Goal: Register for event/course

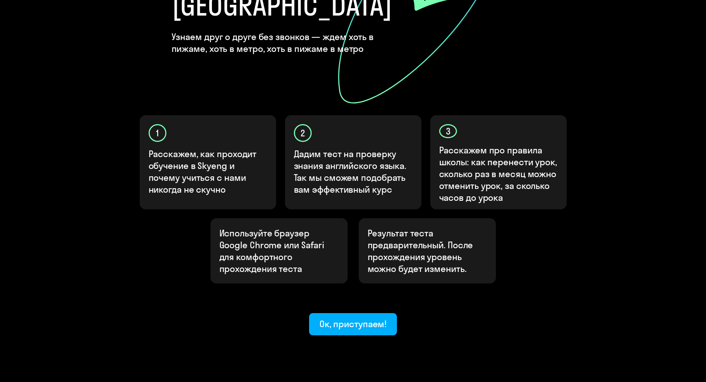
scroll to position [153, 0]
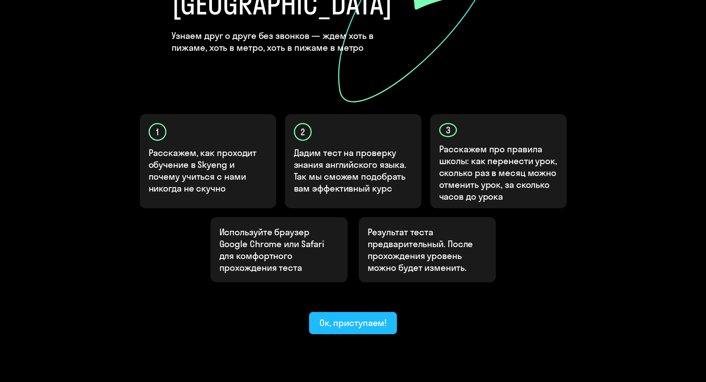
click at [364, 317] on div "Ок, приступаем!" at bounding box center [353, 323] width 67 height 12
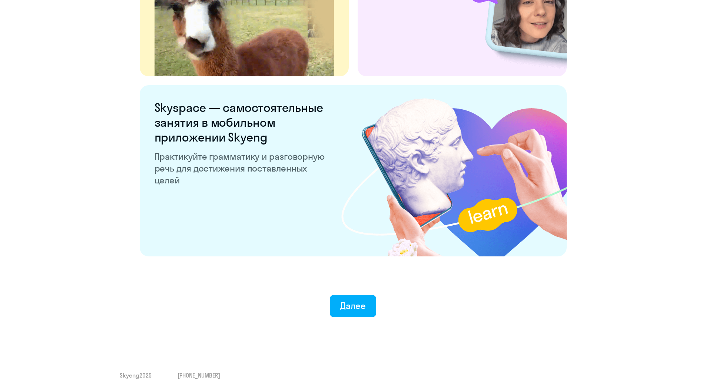
scroll to position [1337, 0]
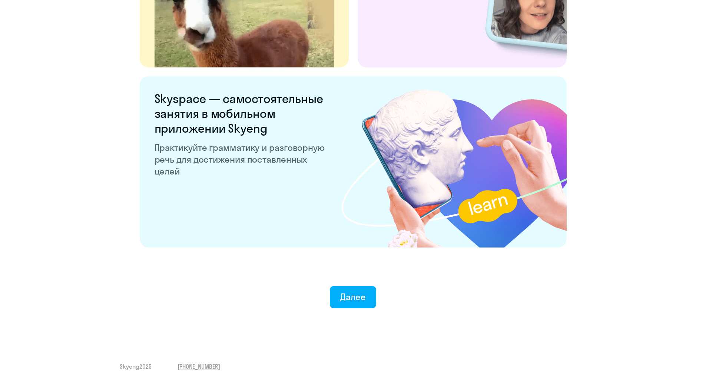
click at [355, 307] on button "Далее" at bounding box center [353, 297] width 46 height 22
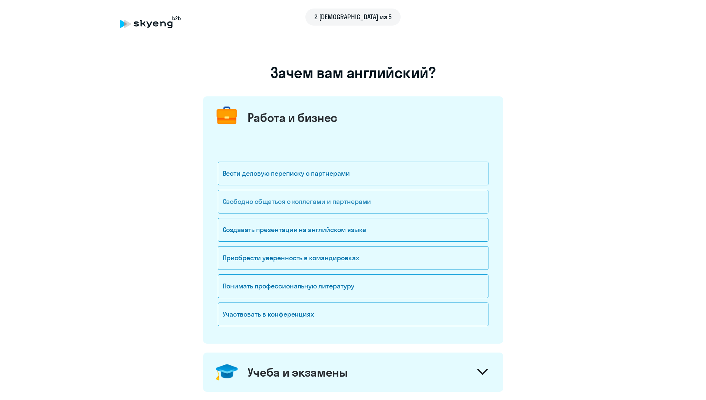
click at [296, 207] on div "Свободно общаться с коллегами и партнерами" at bounding box center [353, 202] width 271 height 24
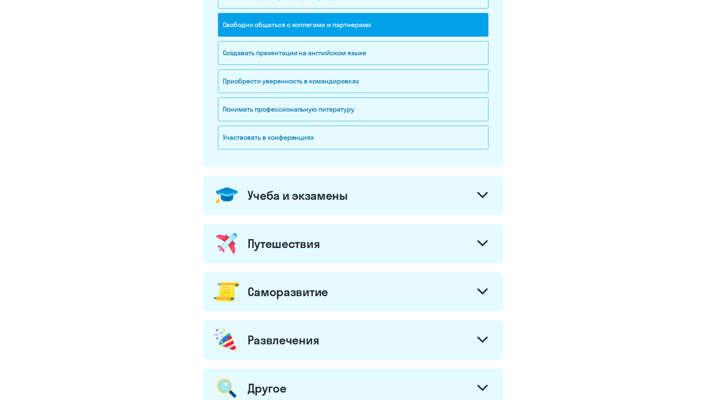
scroll to position [185, 0]
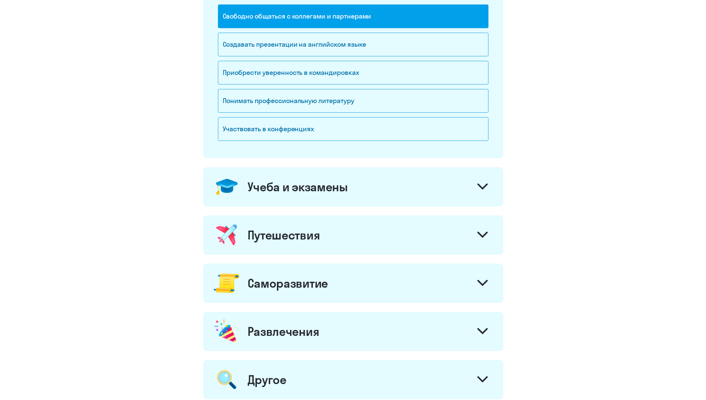
click at [272, 238] on div "Путешествия" at bounding box center [284, 235] width 73 height 15
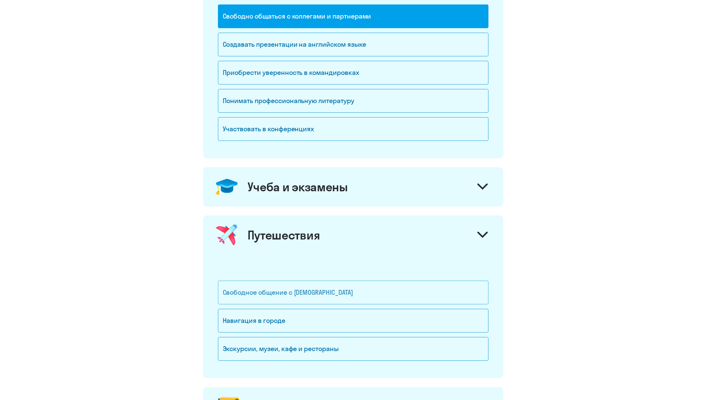
click at [299, 297] on div "Свободное общение с [DEMOGRAPHIC_DATA]" at bounding box center [353, 293] width 271 height 24
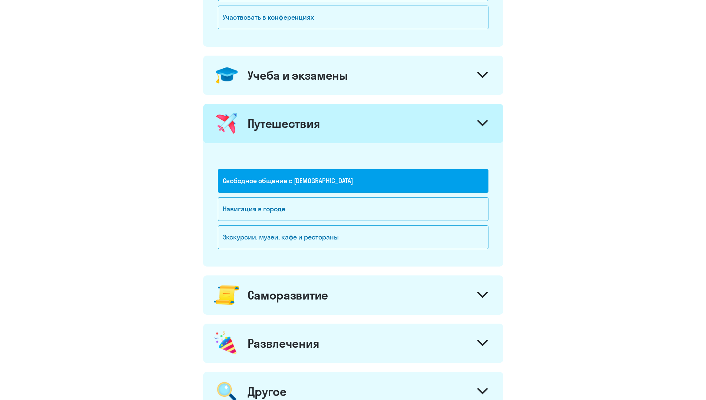
scroll to position [408, 0]
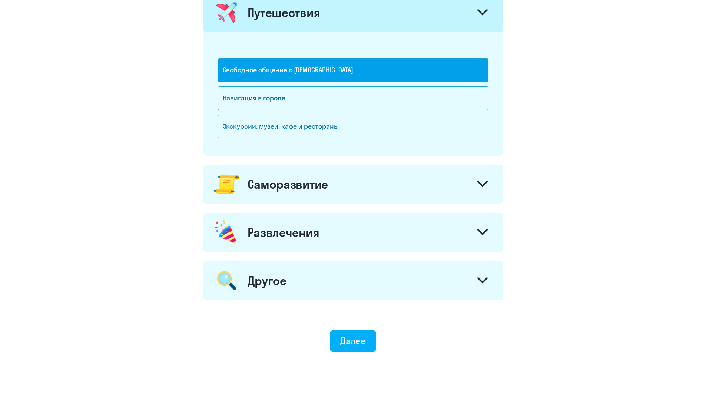
click at [290, 234] on div "Развлечения" at bounding box center [284, 232] width 72 height 15
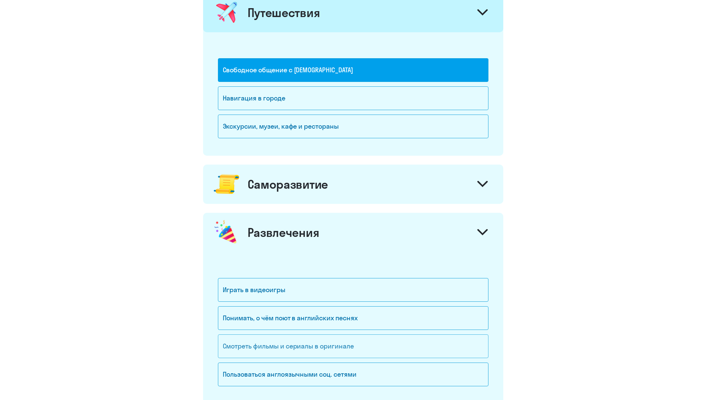
click at [332, 354] on div "Смотреть фильмы и сериалы в оригинале" at bounding box center [353, 347] width 271 height 24
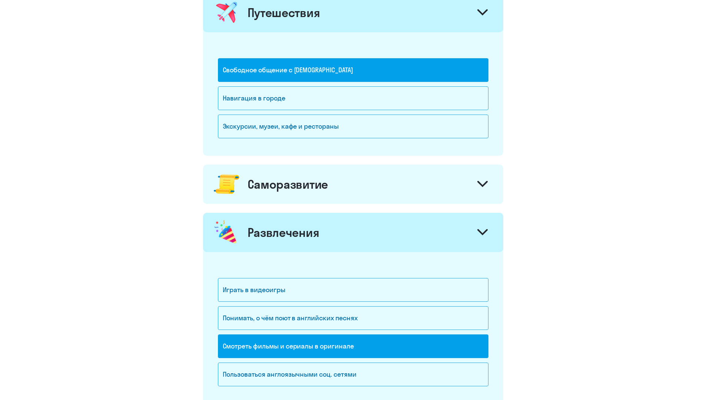
scroll to position [583, 0]
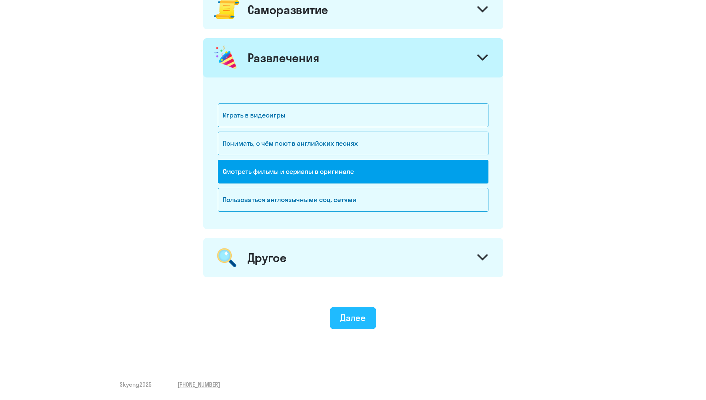
click at [358, 326] on button "Далее" at bounding box center [353, 318] width 46 height 22
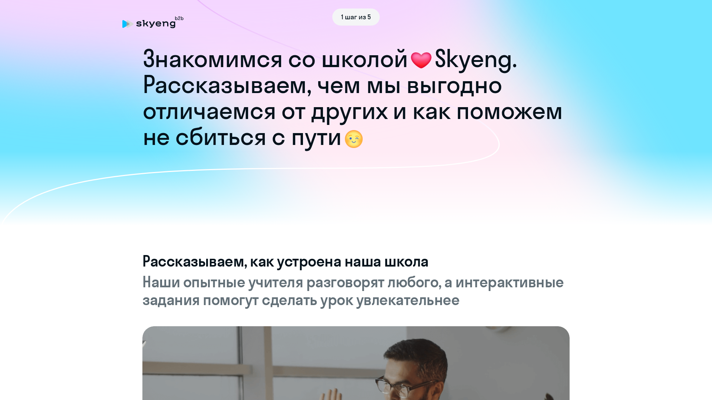
click at [248, 184] on icon at bounding box center [250, 121] width 500 height 264
drag, startPoint x: 192, startPoint y: 174, endPoint x: 165, endPoint y: 135, distance: 47.5
click at [190, 169] on icon at bounding box center [250, 121] width 500 height 264
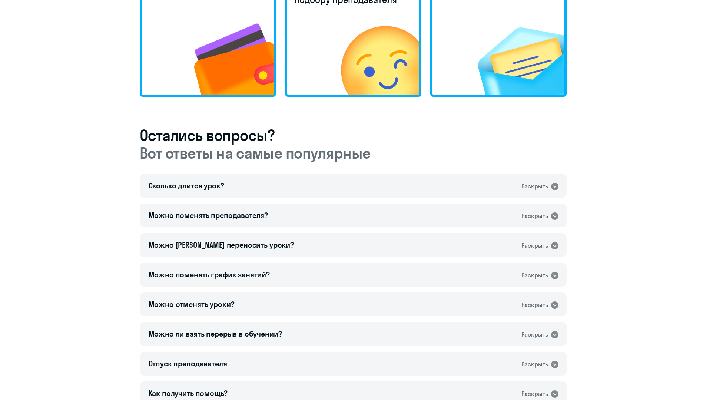
scroll to position [153, 0]
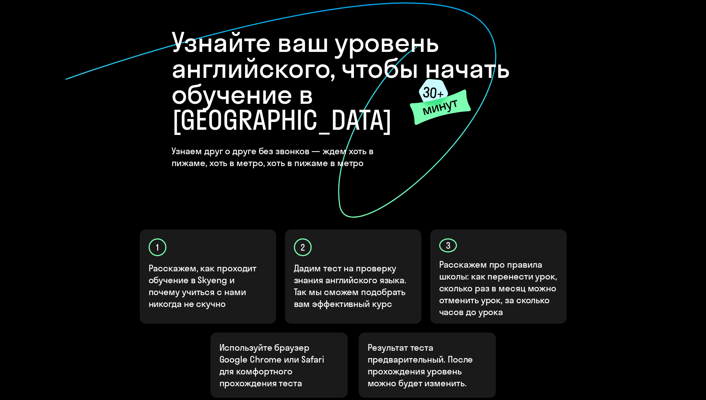
scroll to position [135, 0]
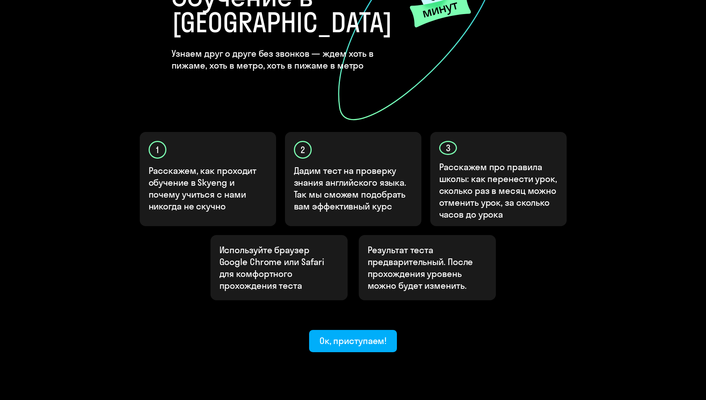
click at [327, 335] on div "Ок, приступаем!" at bounding box center [353, 341] width 67 height 12
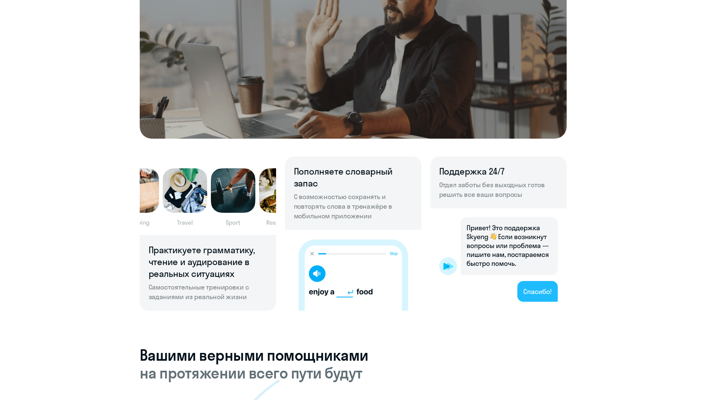
scroll to position [408, 0]
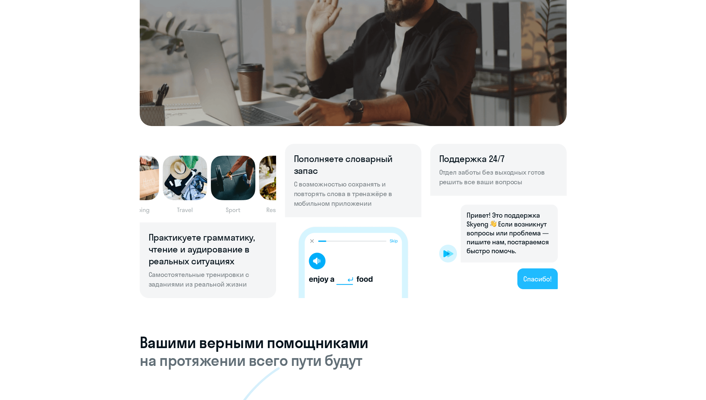
click at [547, 283] on img at bounding box center [499, 247] width 136 height 102
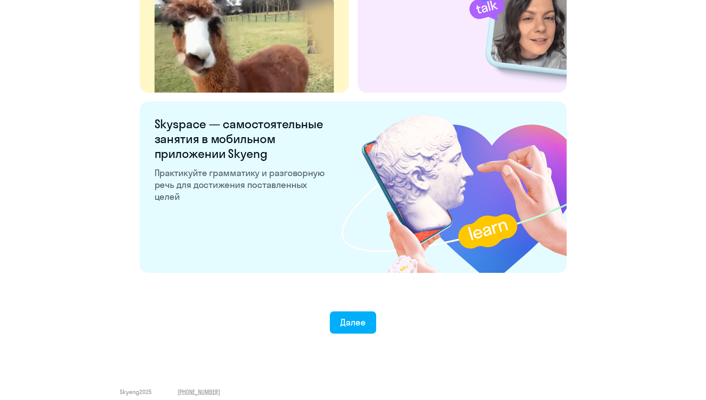
scroll to position [1319, 0]
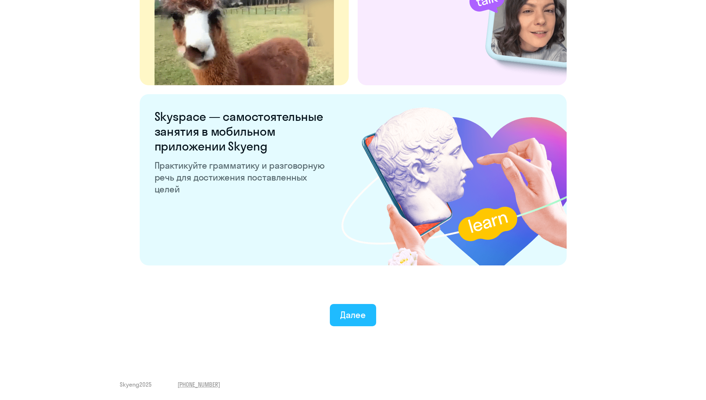
click at [364, 317] on div "Далее" at bounding box center [353, 315] width 26 height 12
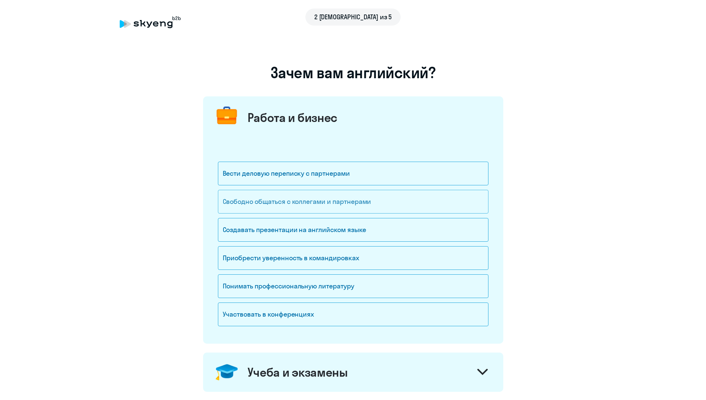
click at [314, 209] on div "Свободно общаться с коллегами и партнерами" at bounding box center [353, 202] width 271 height 24
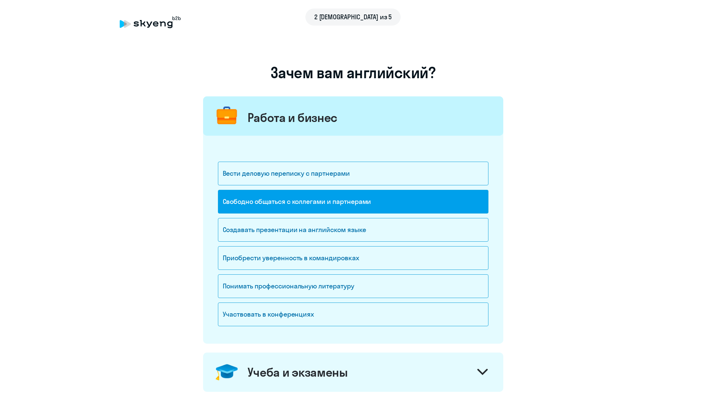
scroll to position [185, 0]
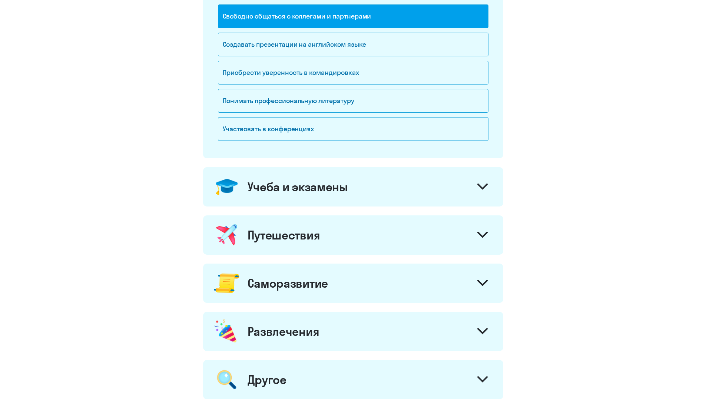
click at [304, 247] on div "Путешествия" at bounding box center [353, 234] width 300 height 39
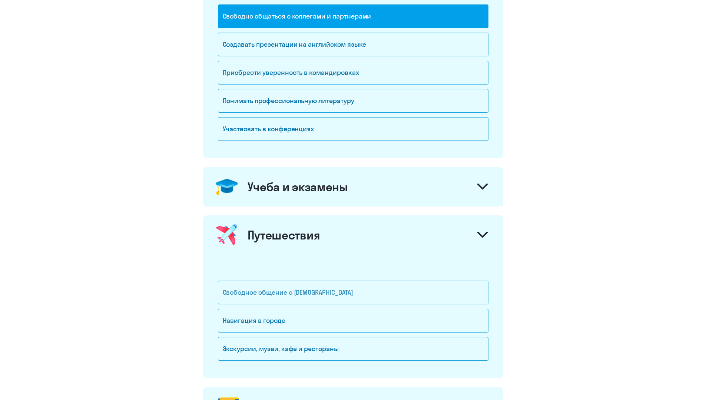
click at [289, 298] on div "Свободное общение с [DEMOGRAPHIC_DATA]" at bounding box center [353, 293] width 271 height 24
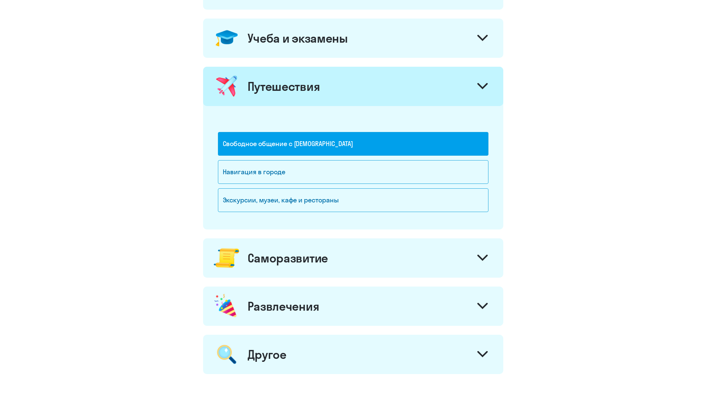
scroll to position [431, 0]
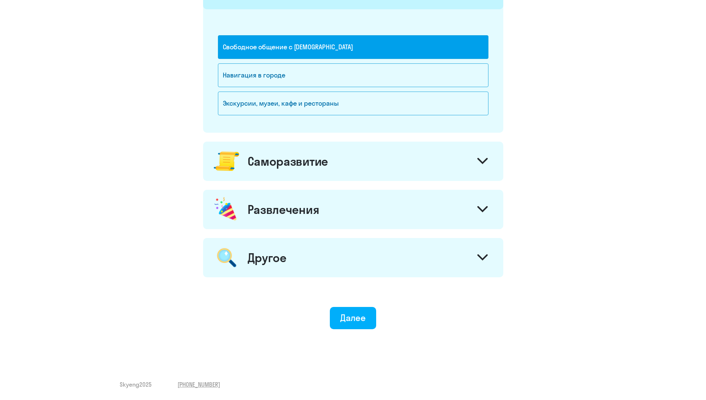
click at [269, 216] on div "Развлечения" at bounding box center [284, 209] width 72 height 15
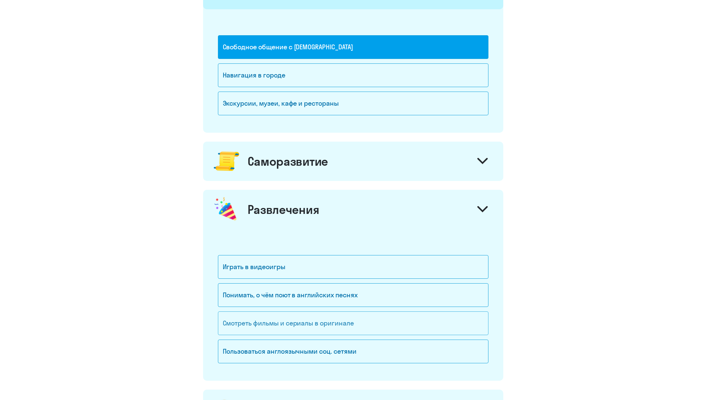
click at [293, 327] on div "Смотреть фильмы и сериалы в оригинале" at bounding box center [353, 324] width 271 height 24
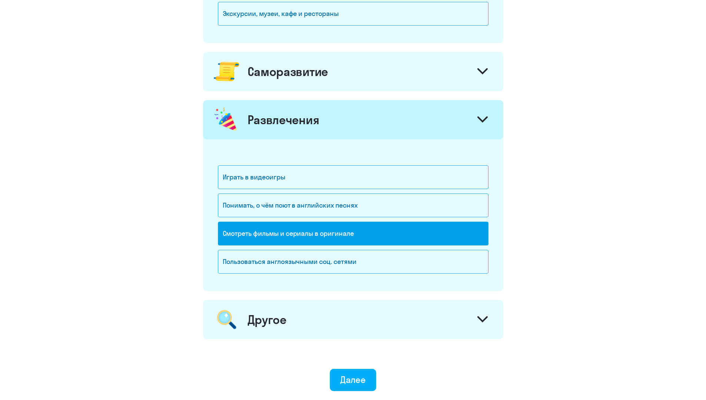
scroll to position [583, 0]
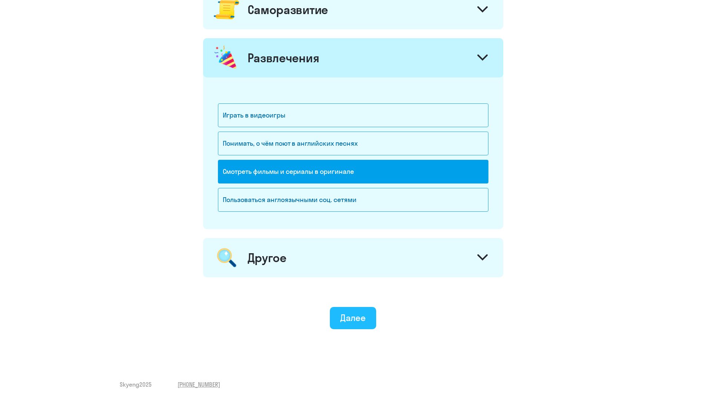
click at [351, 329] on button "Далее" at bounding box center [353, 318] width 46 height 22
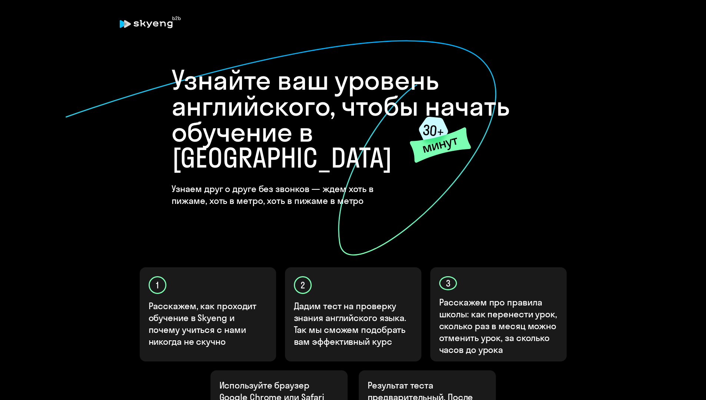
click at [392, 237] on icon at bounding box center [281, 148] width 432 height 217
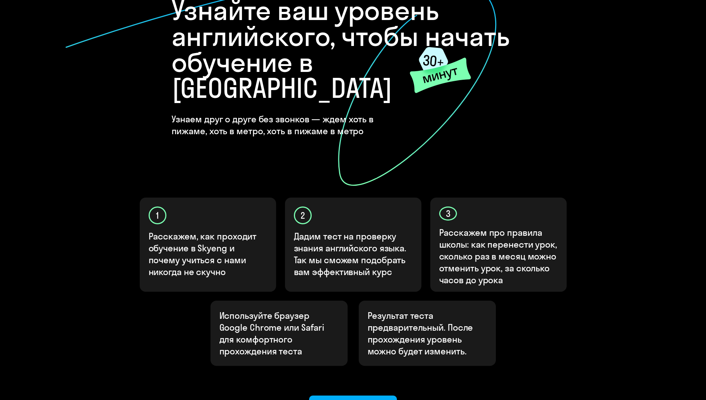
scroll to position [135, 0]
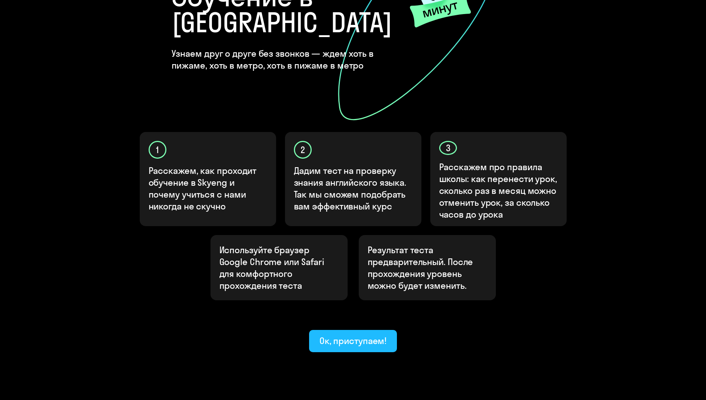
click at [361, 335] on div "Ок, приступаем!" at bounding box center [353, 341] width 67 height 12
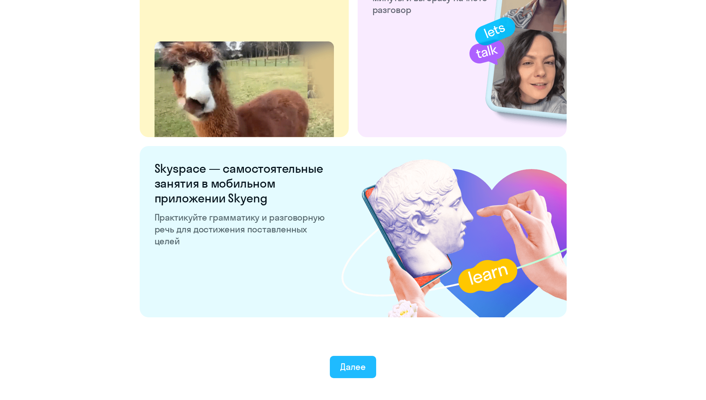
scroll to position [1319, 0]
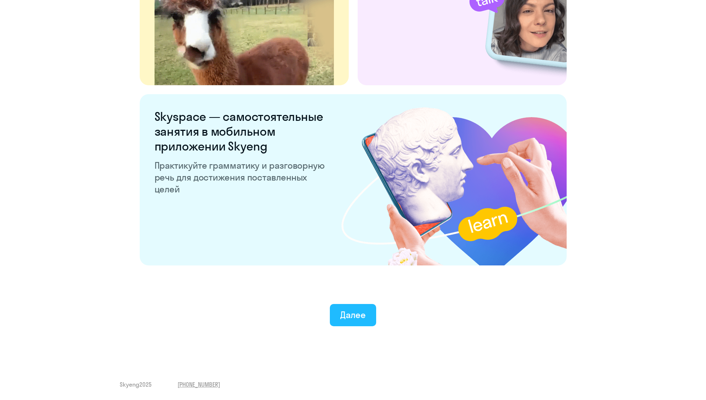
click at [352, 319] on div "Далее" at bounding box center [353, 315] width 26 height 12
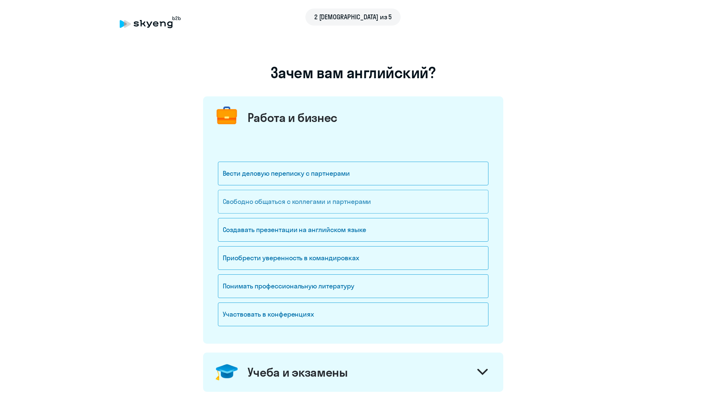
click at [306, 203] on div "Свободно общаться с коллегами и партнерами" at bounding box center [353, 202] width 271 height 24
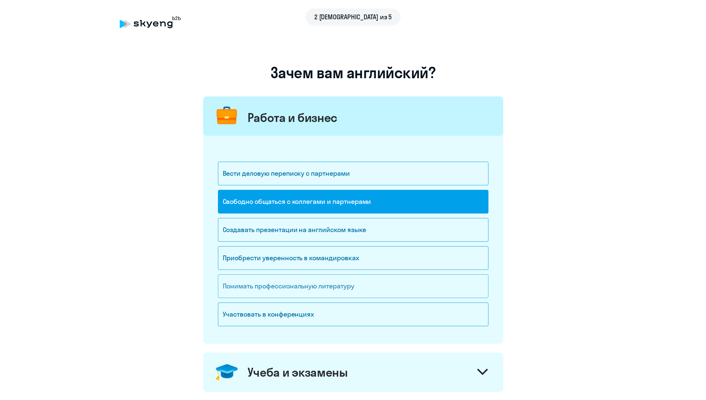
scroll to position [148, 0]
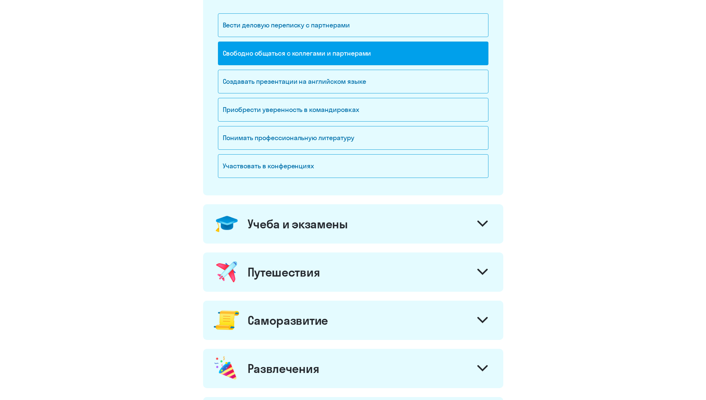
click at [297, 283] on div "Путешествия" at bounding box center [353, 272] width 300 height 39
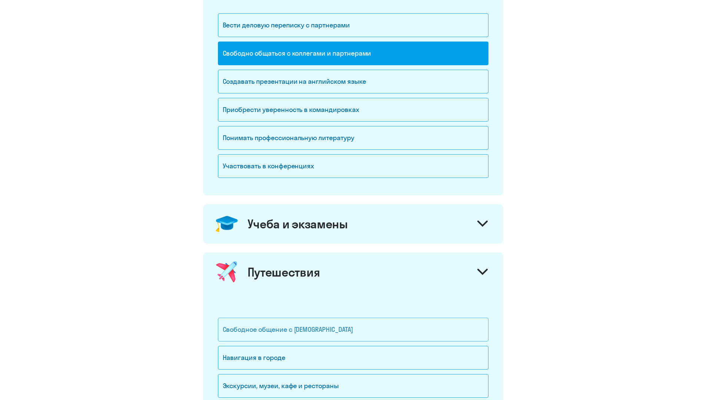
click at [297, 335] on div "Свободное общение с [DEMOGRAPHIC_DATA]" at bounding box center [353, 330] width 271 height 24
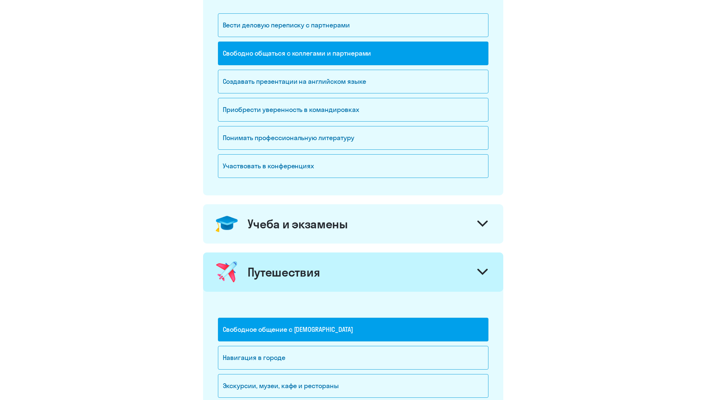
scroll to position [371, 0]
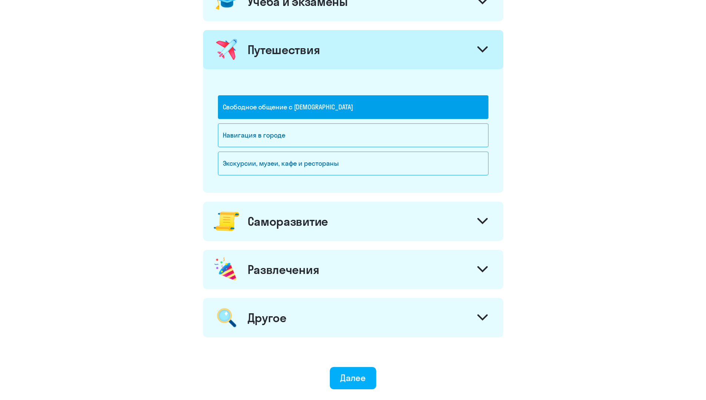
click at [290, 269] on div "Развлечения" at bounding box center [284, 269] width 72 height 15
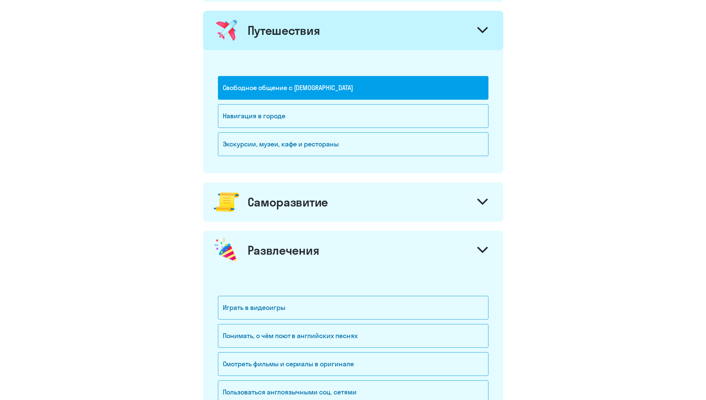
scroll to position [408, 0]
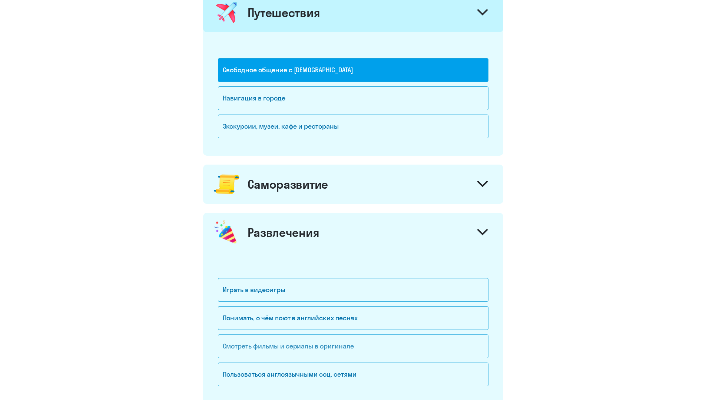
click at [299, 347] on div "Смотреть фильмы и сериалы в оригинале" at bounding box center [353, 347] width 271 height 24
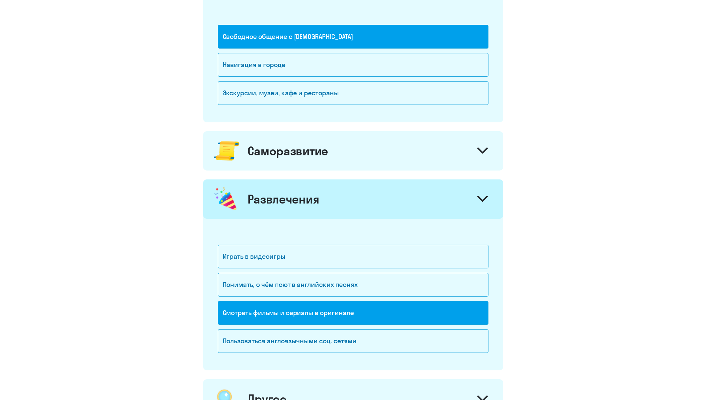
scroll to position [583, 0]
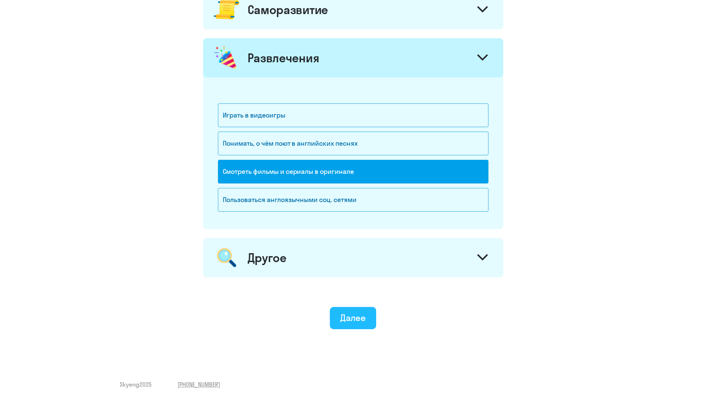
click at [335, 322] on button "Далее" at bounding box center [353, 318] width 46 height 22
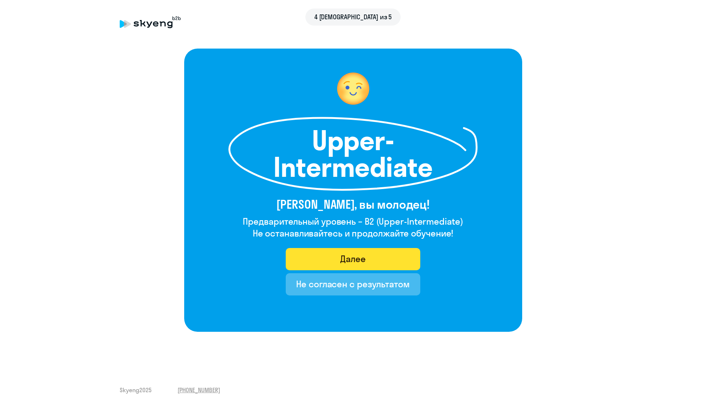
click at [358, 263] on div "Далее" at bounding box center [353, 259] width 26 height 12
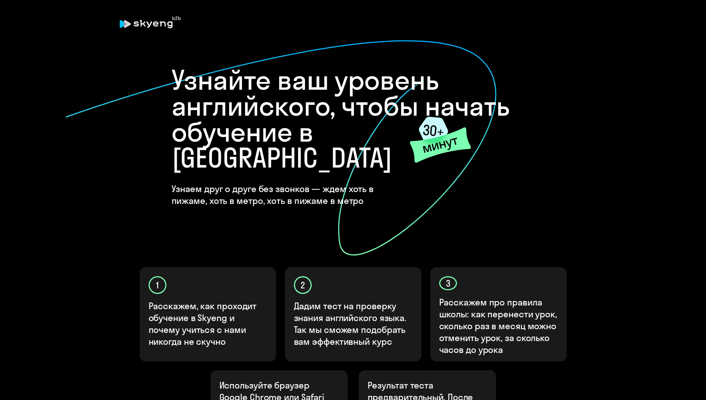
click at [348, 183] on h4 "Узнаем друг о друге без звонков — ждем хоть в пижаме, хоть в метро, хоть в пижа…" at bounding box center [291, 195] width 239 height 24
click at [486, 256] on div "Узнайте ваш уровень английского, чтобы начать обучение в Skyeng Узнаем друг о д…" at bounding box center [353, 268] width 445 height 439
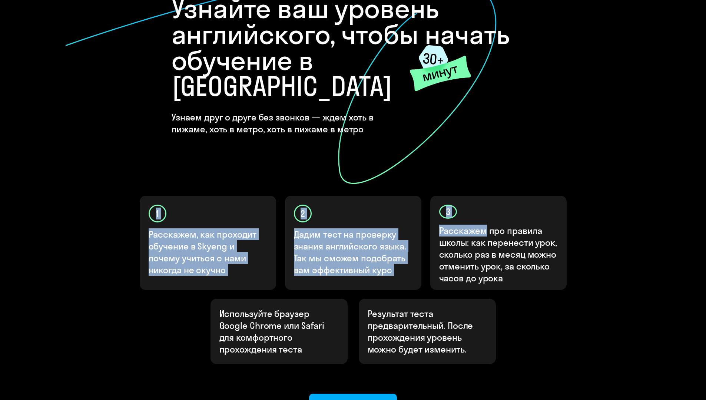
scroll to position [135, 0]
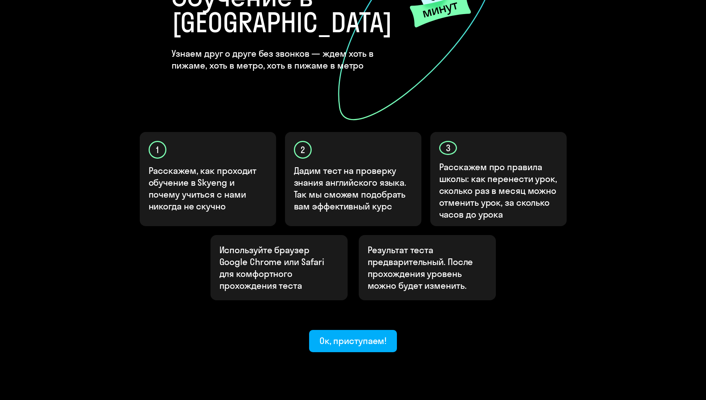
drag, startPoint x: 488, startPoint y: 294, endPoint x: 482, endPoint y: 297, distance: 6.5
click at [486, 296] on div "Узнайте ваш уровень английского, чтобы начать обучение в Skyeng Узнаем друг о д…" at bounding box center [353, 132] width 445 height 439
drag, startPoint x: 377, startPoint y: 316, endPoint x: 388, endPoint y: 312, distance: 11.7
click at [378, 335] on div "Ок, приступаем!" at bounding box center [353, 341] width 67 height 12
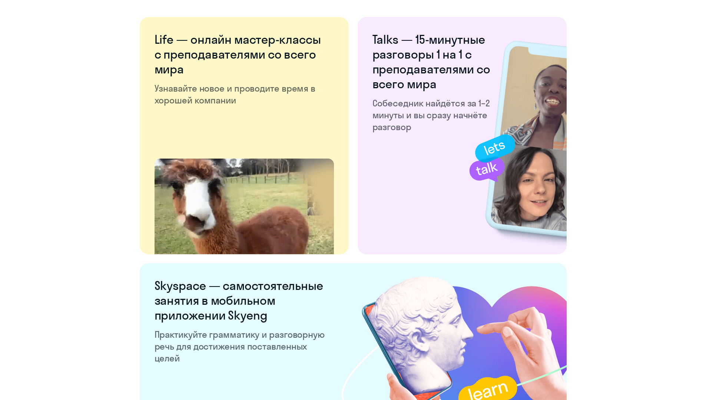
scroll to position [1319, 0]
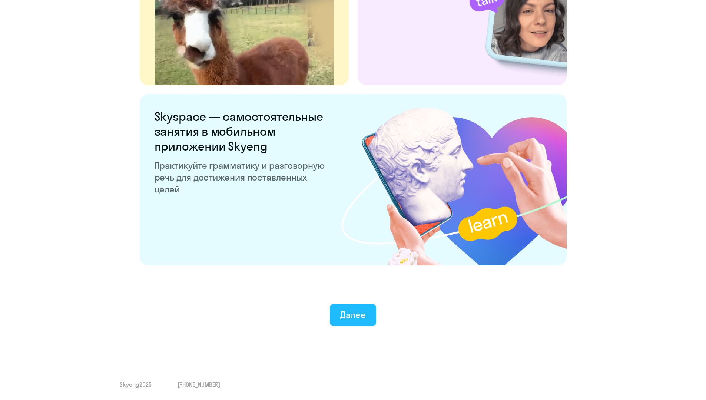
click at [358, 316] on div "Далее" at bounding box center [353, 315] width 26 height 12
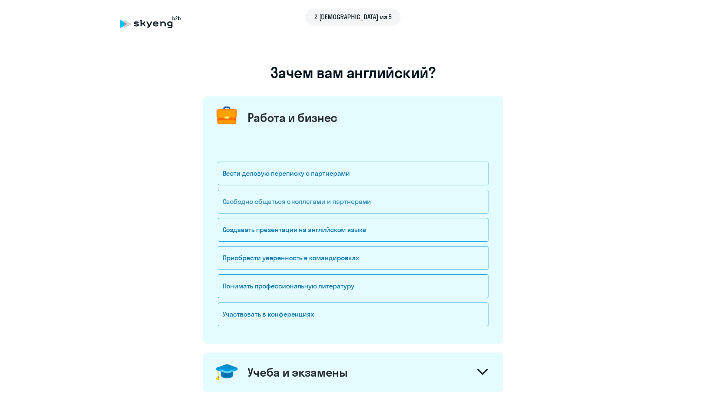
click at [329, 202] on div "Свободно общаться с коллегами и партнерами" at bounding box center [353, 202] width 271 height 24
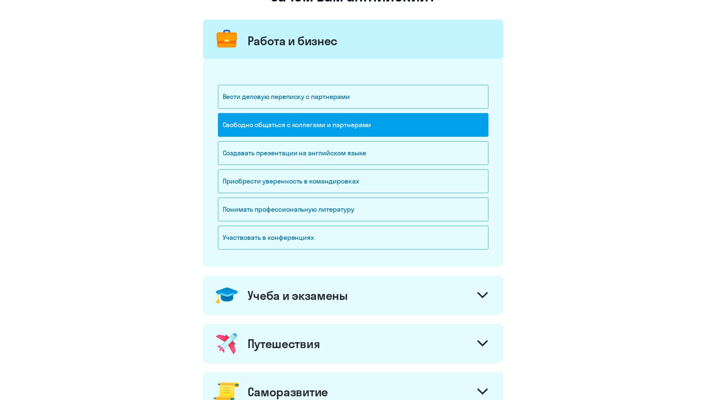
scroll to position [185, 0]
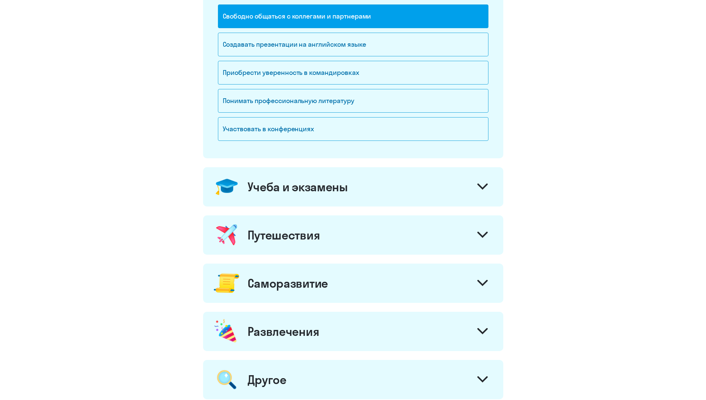
click at [326, 235] on div "Путешествия" at bounding box center [353, 234] width 300 height 39
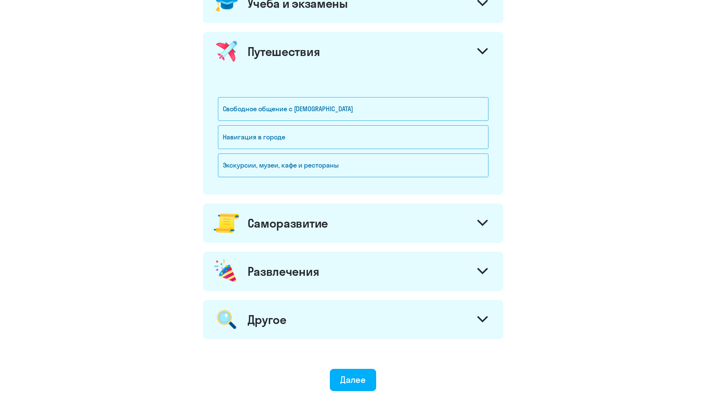
scroll to position [371, 0]
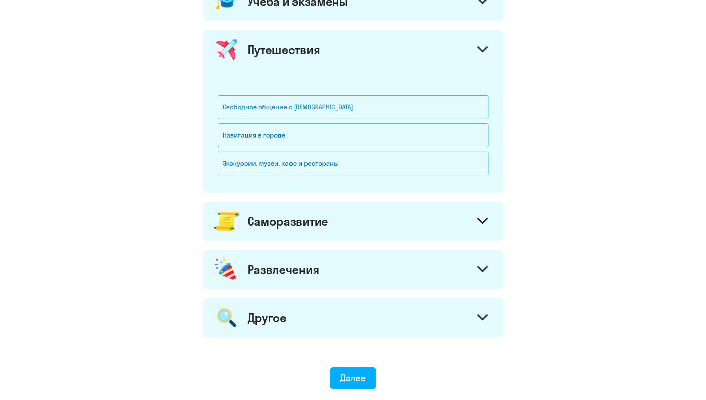
click at [273, 103] on div "Свободное общение с [DEMOGRAPHIC_DATA]" at bounding box center [353, 107] width 271 height 24
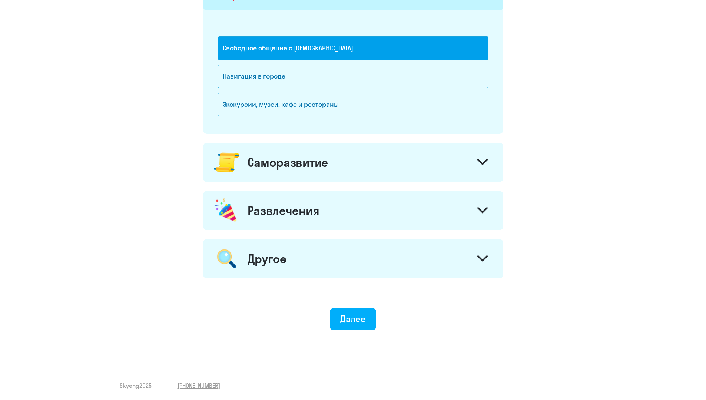
scroll to position [431, 0]
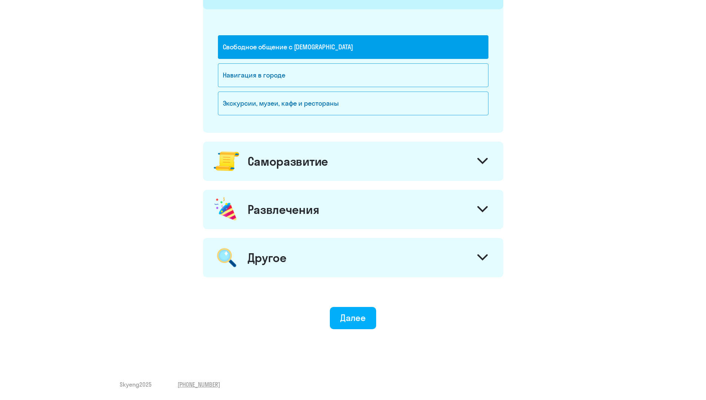
click at [277, 256] on div "Другое" at bounding box center [267, 257] width 39 height 15
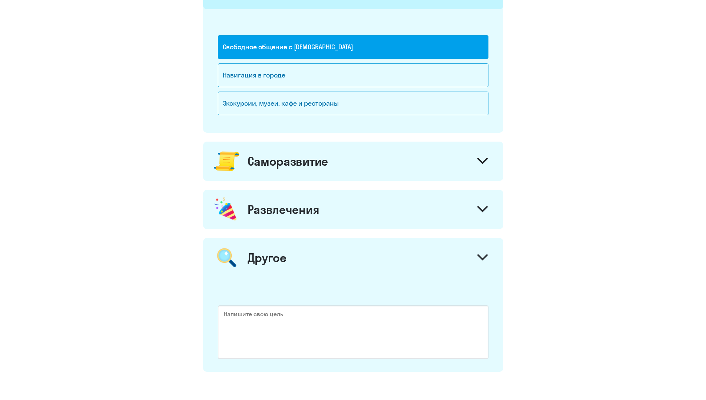
click at [276, 215] on div "Развлечения" at bounding box center [284, 209] width 72 height 15
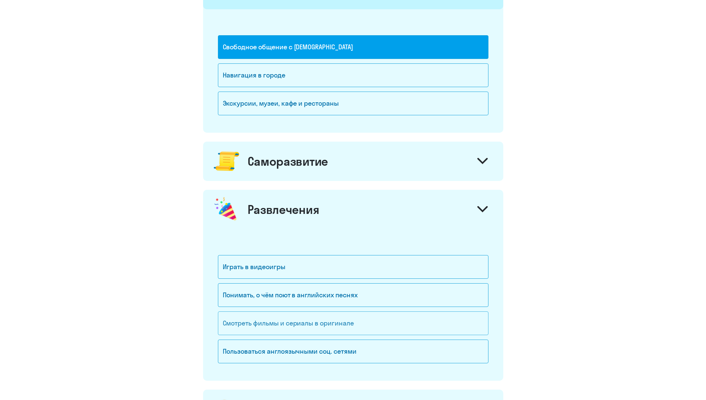
click at [275, 323] on div "Смотреть фильмы и сериалы в оригинале" at bounding box center [353, 324] width 271 height 24
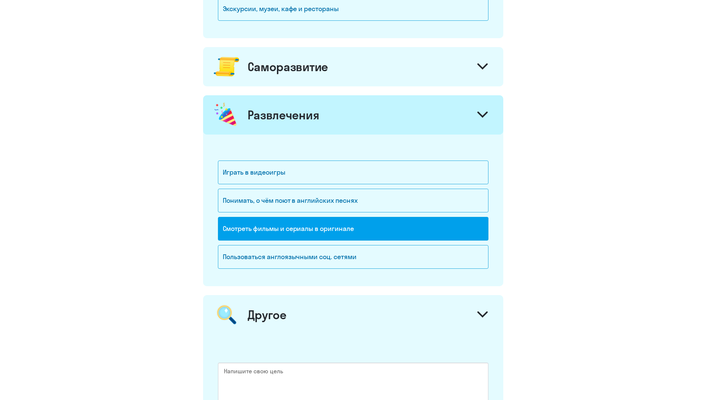
scroll to position [616, 0]
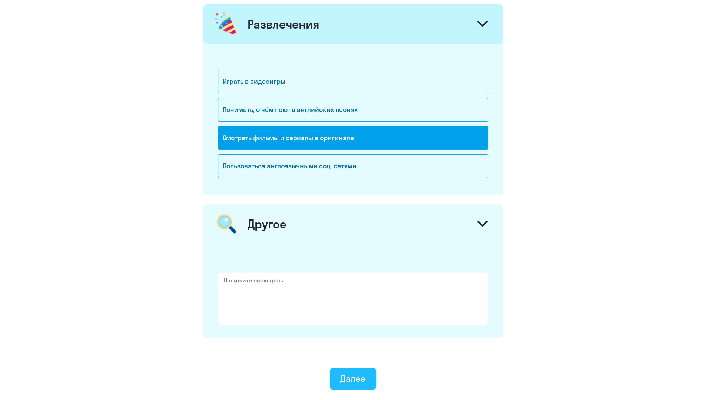
click at [356, 379] on div "Далее" at bounding box center [353, 379] width 26 height 12
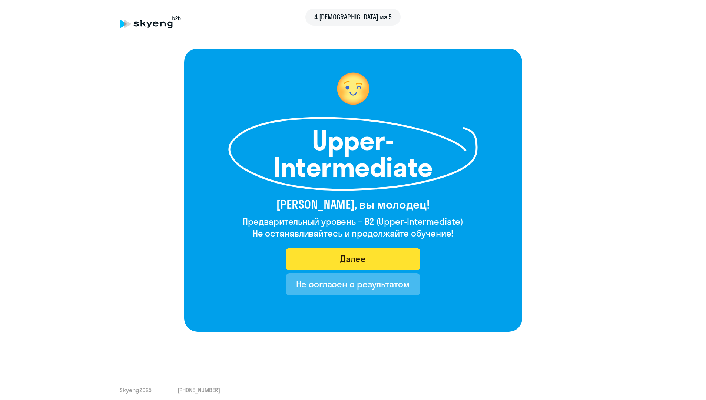
click at [316, 266] on button "Далее" at bounding box center [353, 259] width 135 height 22
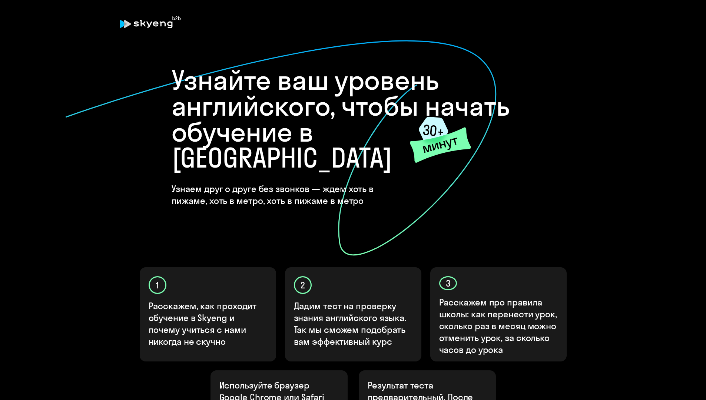
click at [175, 199] on icon at bounding box center [281, 148] width 432 height 217
click at [426, 238] on icon at bounding box center [281, 148] width 432 height 217
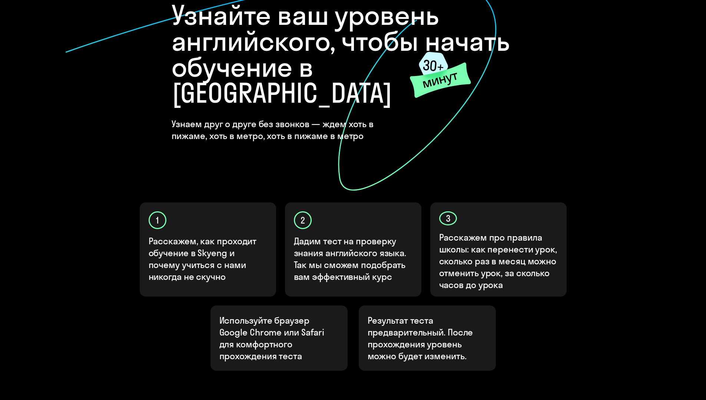
scroll to position [135, 0]
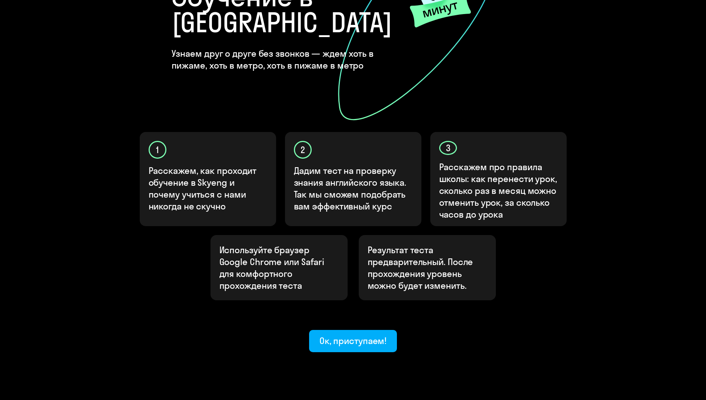
click at [344, 330] on button "Ок, приступаем!" at bounding box center [353, 341] width 88 height 22
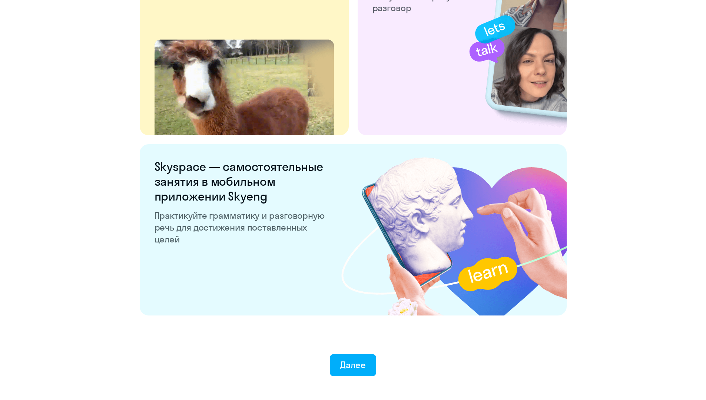
scroll to position [1319, 0]
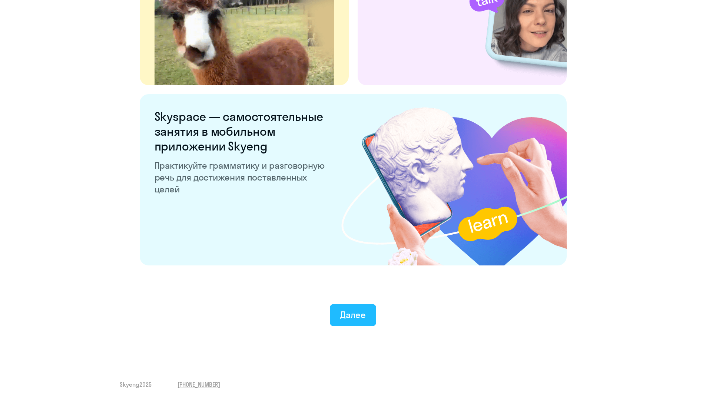
click at [343, 316] on div "Далее" at bounding box center [353, 315] width 26 height 12
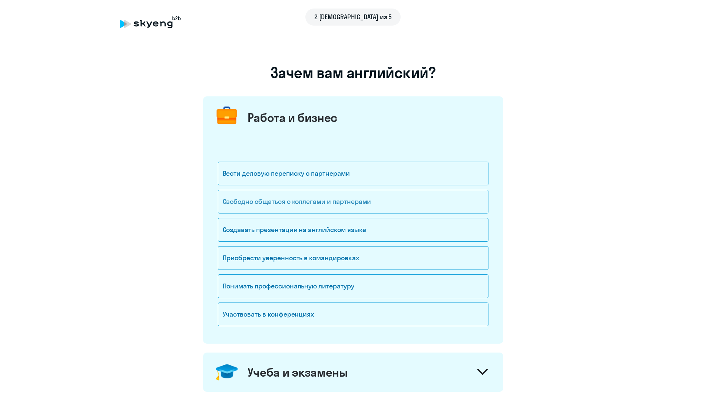
click at [271, 200] on div "Свободно общаться с коллегами и партнерами" at bounding box center [353, 202] width 271 height 24
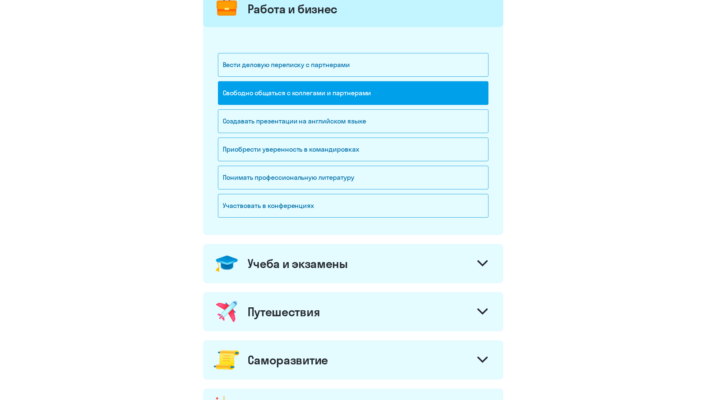
scroll to position [185, 0]
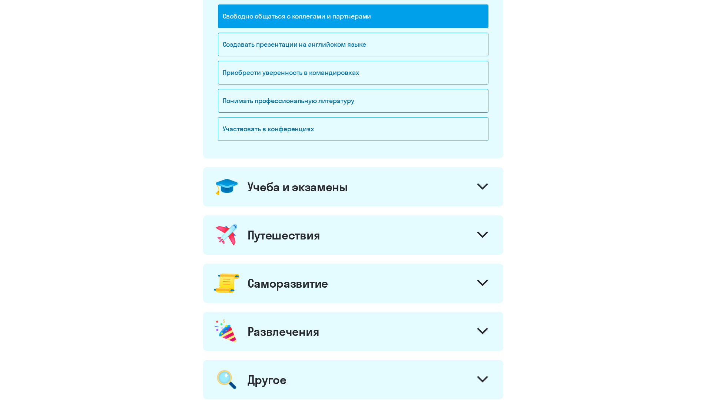
click at [274, 231] on div "Путешествия" at bounding box center [284, 235] width 73 height 15
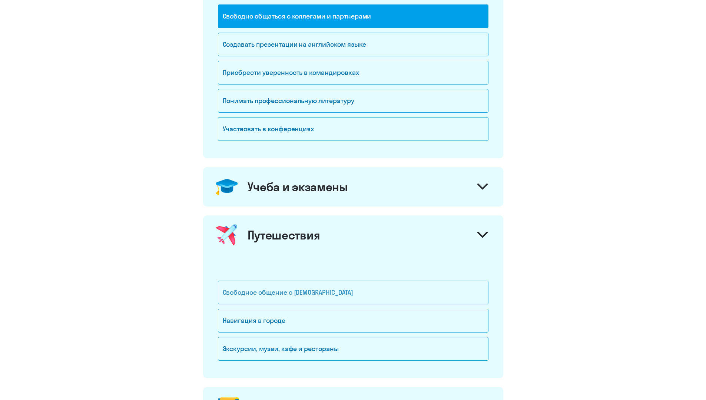
click at [278, 289] on div "Свободное общение с [DEMOGRAPHIC_DATA]" at bounding box center [353, 293] width 271 height 24
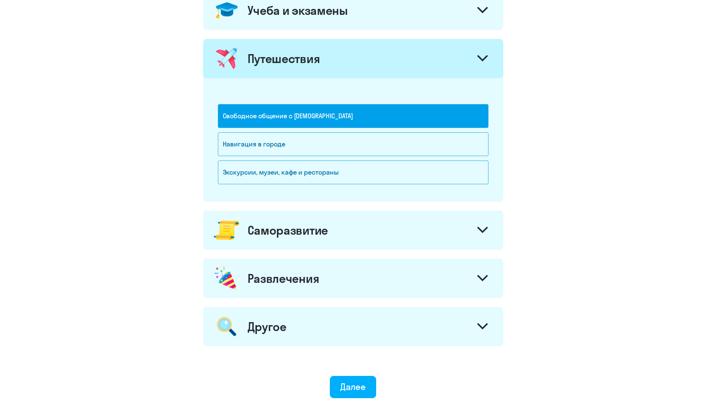
scroll to position [408, 0]
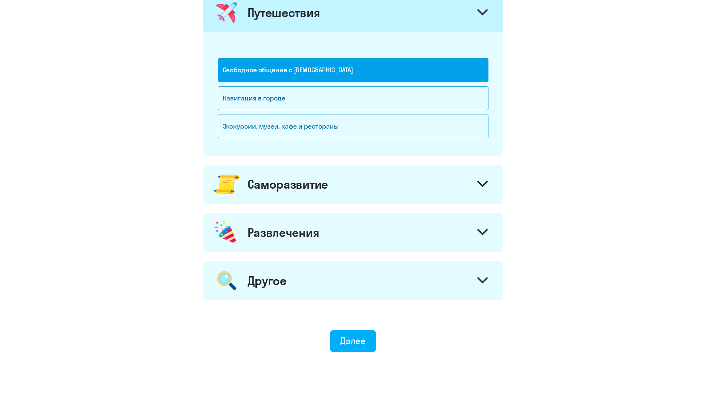
click at [281, 237] on div "Развлечения" at bounding box center [284, 232] width 72 height 15
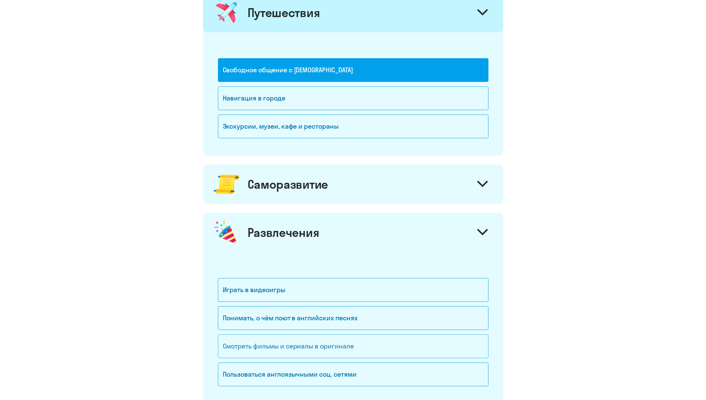
click at [301, 349] on div "Смотреть фильмы и сериалы в оригинале" at bounding box center [353, 347] width 271 height 24
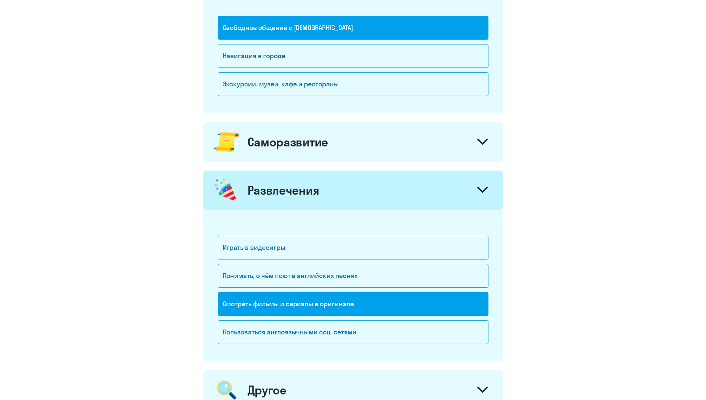
scroll to position [583, 0]
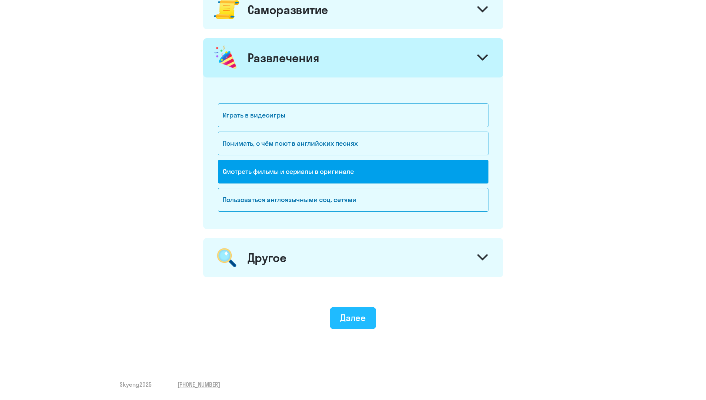
click at [345, 317] on div "Далее" at bounding box center [353, 318] width 26 height 12
